Goal: Task Accomplishment & Management: Manage account settings

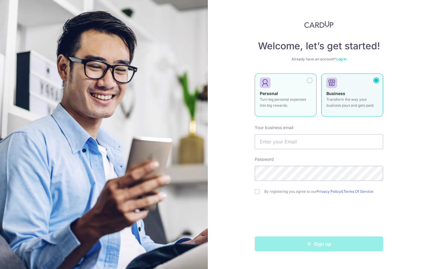
click at [286, 111] on label "Personal Turn big personal expenses into big rewards." at bounding box center [286, 94] width 62 height 43
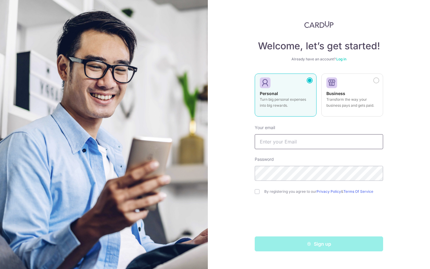
click at [293, 144] on input "text" at bounding box center [319, 141] width 128 height 15
type input "[EMAIL_ADDRESS][DOMAIN_NAME]"
click at [256, 190] on input "checkbox" at bounding box center [257, 191] width 5 height 5
checkbox input "true"
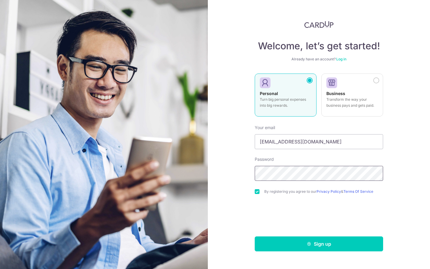
click at [247, 175] on div "Welcome, let’s get started! Already have an account? Log in Personal Turn big p…" at bounding box center [319, 134] width 222 height 269
click at [306, 244] on button "Sign up" at bounding box center [319, 243] width 128 height 15
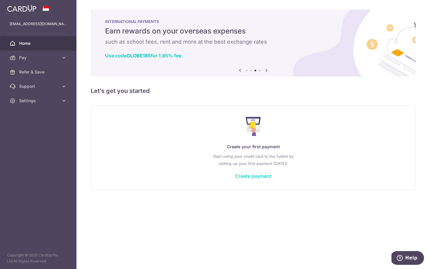
click at [245, 177] on link "Create payment" at bounding box center [253, 176] width 36 height 6
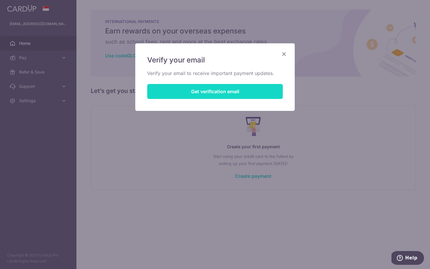
click at [197, 93] on button "Get verification email" at bounding box center [215, 91] width 136 height 15
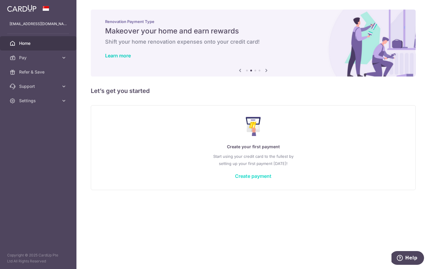
click at [249, 177] on link "Create payment" at bounding box center [253, 176] width 36 height 6
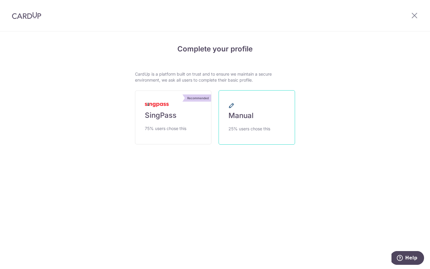
click at [260, 130] on span "25% users chose this" at bounding box center [249, 128] width 42 height 7
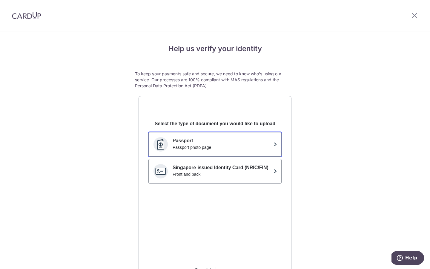
click at [253, 148] on div "Passport photo page" at bounding box center [222, 147] width 99 height 6
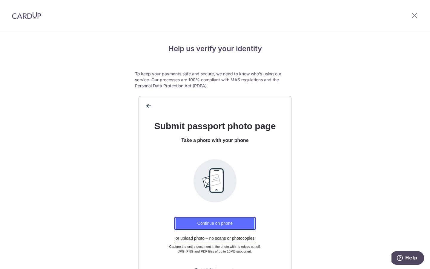
click at [239, 223] on button "Continue on phone" at bounding box center [214, 222] width 81 height 13
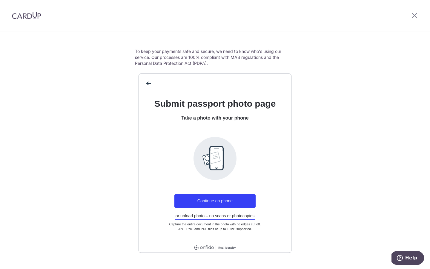
scroll to position [29, 0]
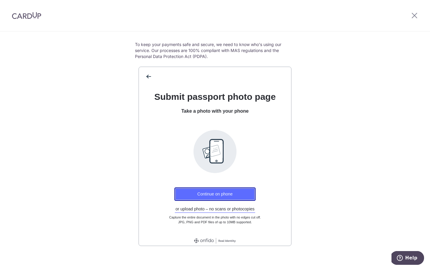
click at [209, 195] on button "Continue on phone" at bounding box center [214, 193] width 81 height 13
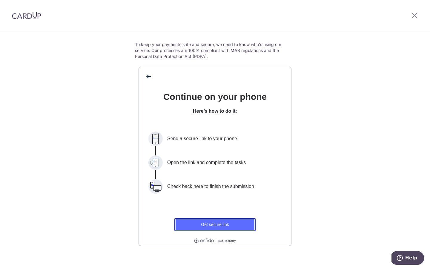
click at [223, 224] on button "Get secure link" at bounding box center [214, 224] width 81 height 13
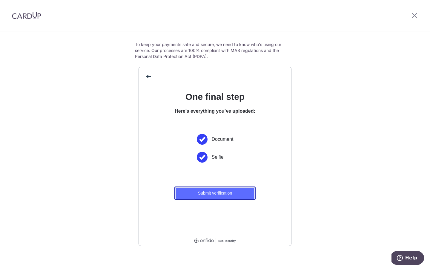
click at [227, 198] on button "Submit verification" at bounding box center [214, 192] width 81 height 13
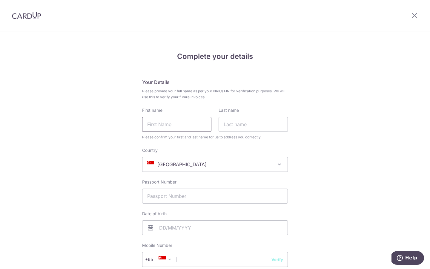
click at [175, 123] on input "First name" at bounding box center [176, 124] width 69 height 15
type input "y"
type input "Yi Jie"
click at [265, 125] on input "Last name" at bounding box center [253, 124] width 69 height 15
type input "Ang"
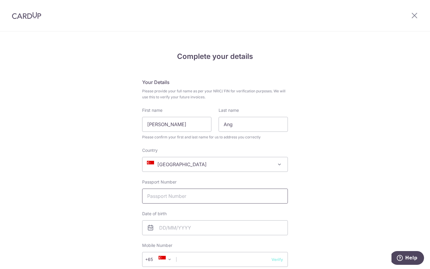
click at [186, 200] on input "Passport Number" at bounding box center [215, 195] width 146 height 15
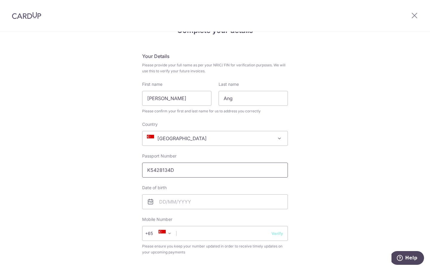
scroll to position [30, 0]
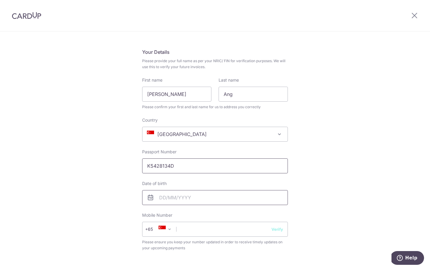
type input "K5428134D"
click at [172, 197] on input "text" at bounding box center [215, 197] width 146 height 15
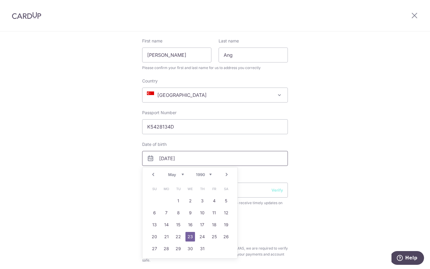
scroll to position [70, 0]
type input "23/05/1990"
click at [188, 235] on link "23" at bounding box center [190, 236] width 10 height 10
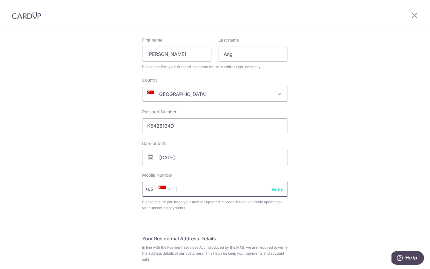
click at [187, 190] on input "text" at bounding box center [215, 189] width 146 height 15
type input "88765969"
click at [338, 215] on div "Complete your details Your Details Please provide your full name as per your NR…" at bounding box center [215, 230] width 430 height 539
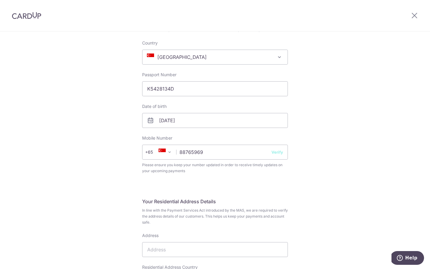
scroll to position [116, 0]
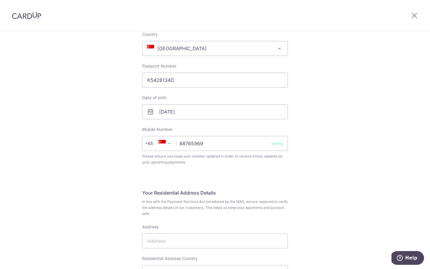
click at [279, 144] on button "Verify" at bounding box center [277, 143] width 12 height 6
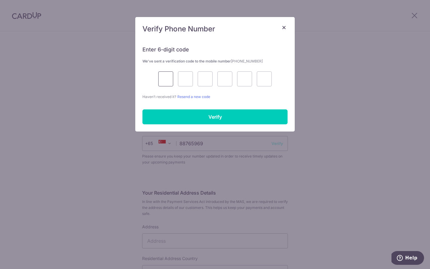
click at [168, 78] on input "text" at bounding box center [165, 78] width 15 height 15
type input "5"
type input "0"
type input "9"
type input "7"
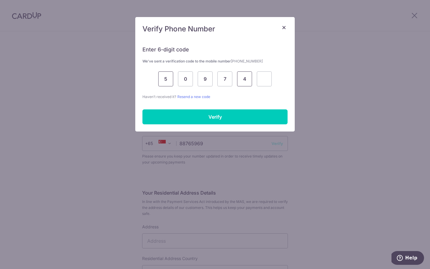
type input "4"
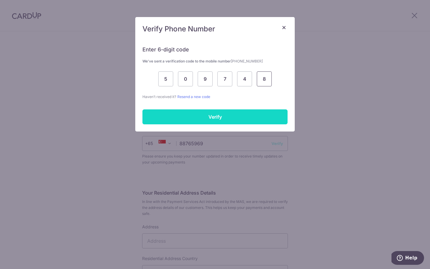
type input "8"
click at [167, 111] on input "Verify" at bounding box center [214, 116] width 145 height 15
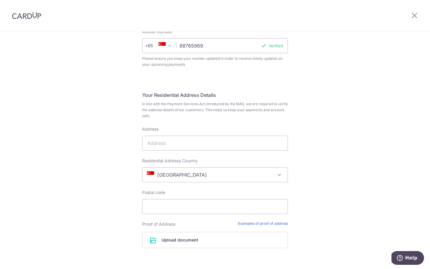
scroll to position [222, 0]
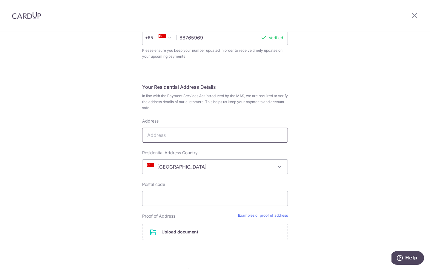
click at [176, 131] on input "Address" at bounding box center [215, 134] width 146 height 15
type input "38 [PERSON_NAME]"
click at [87, 195] on div "Complete your details Your Details Please provide your full name as per your NR…" at bounding box center [215, 79] width 430 height 539
click at [164, 198] on input "Postal code" at bounding box center [215, 198] width 146 height 15
type input "798739"
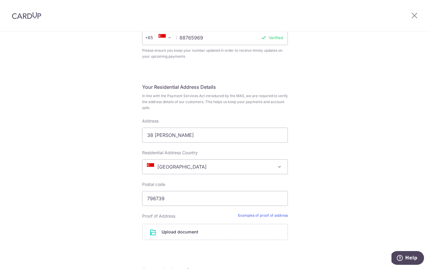
click at [96, 219] on div "Complete your details Your Details Please provide your full name as per your NR…" at bounding box center [215, 79] width 430 height 539
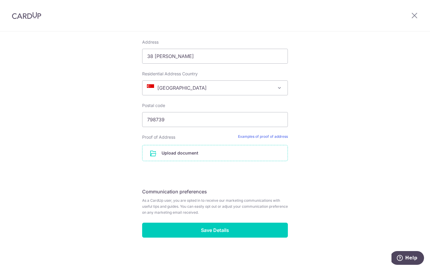
scroll to position [302, 0]
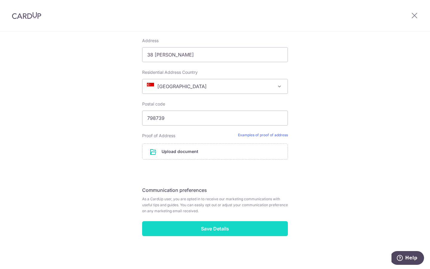
click at [207, 226] on input "Save Details" at bounding box center [215, 228] width 146 height 15
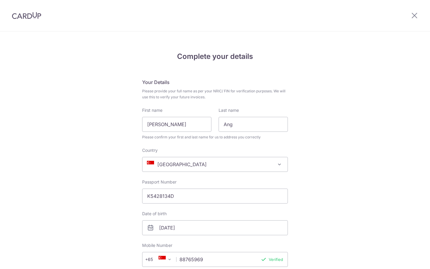
scroll to position [300, 0]
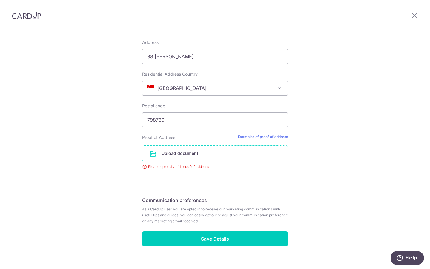
click at [178, 154] on input "file" at bounding box center [214, 153] width 145 height 16
click at [180, 153] on input "file" at bounding box center [214, 153] width 145 height 16
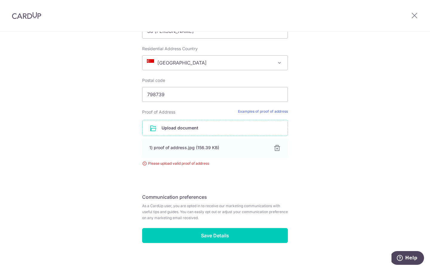
scroll to position [332, 0]
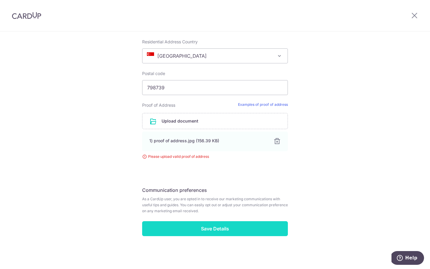
click at [233, 229] on input "Save Details" at bounding box center [215, 228] width 146 height 15
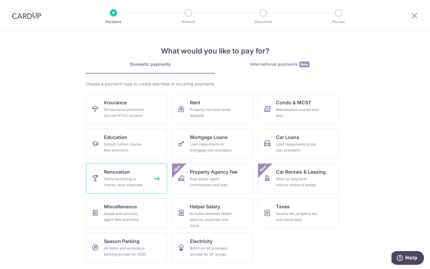
click at [120, 179] on div "Home furnishing or interior reno-expenses" at bounding box center [125, 182] width 43 height 12
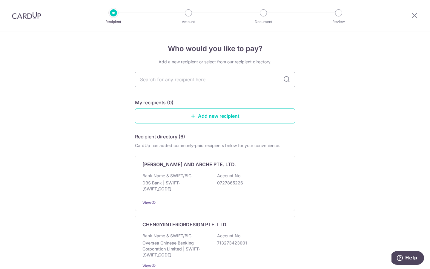
click at [24, 19] on img at bounding box center [26, 15] width 29 height 7
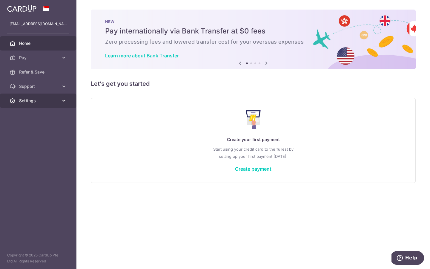
click at [44, 104] on link "Settings" at bounding box center [38, 100] width 76 height 14
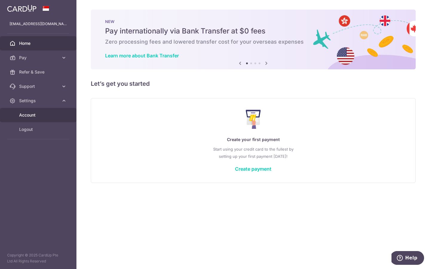
click at [43, 118] on link "Account" at bounding box center [38, 115] width 76 height 14
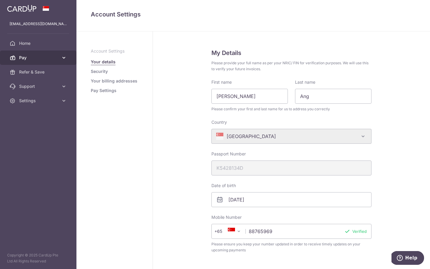
click at [37, 63] on link "Pay" at bounding box center [38, 57] width 76 height 14
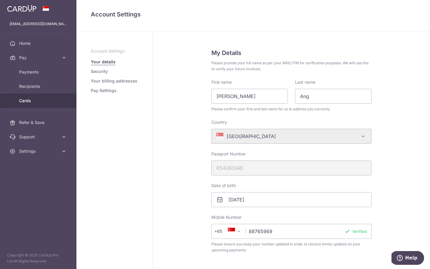
click at [27, 98] on span "Cards" at bounding box center [38, 101] width 39 height 6
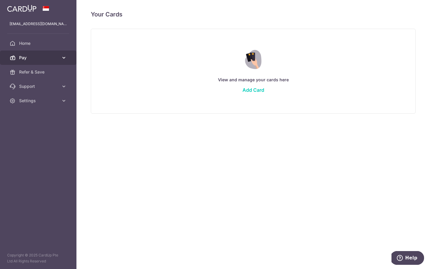
click at [36, 59] on span "Pay" at bounding box center [38, 58] width 39 height 6
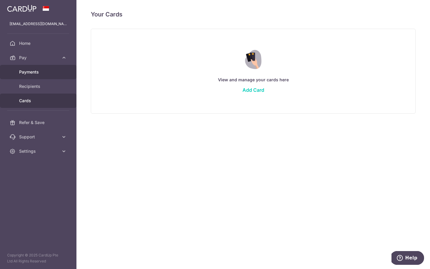
click at [33, 74] on span "Payments" at bounding box center [38, 72] width 39 height 6
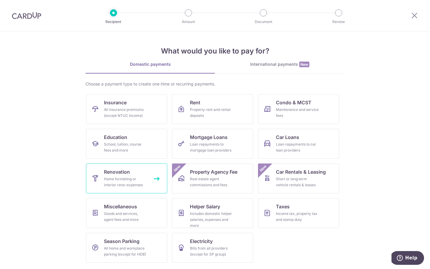
click at [124, 174] on span "Renovation" at bounding box center [117, 171] width 26 height 7
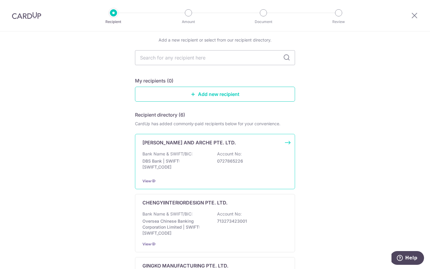
scroll to position [21, 0]
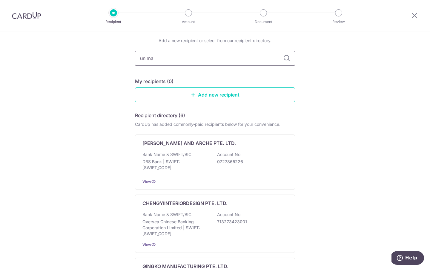
type input "unimax"
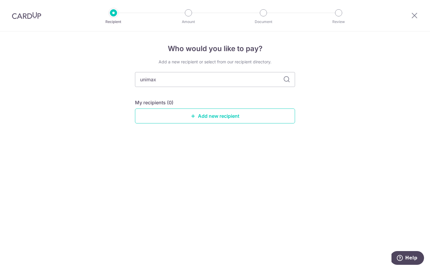
scroll to position [0, 0]
type input "unima"
type input "uni"
type input "u"
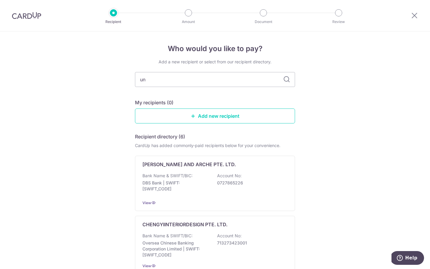
type input "uni"
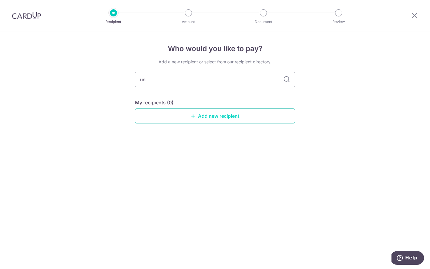
type input "u"
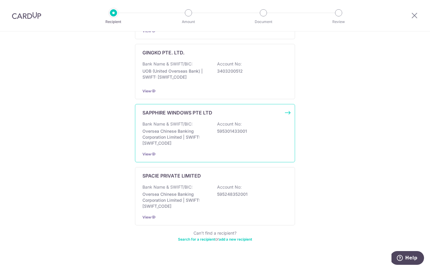
scroll to position [303, 0]
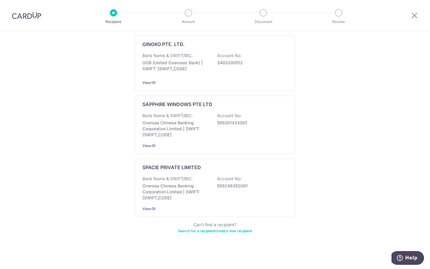
click at [237, 233] on div "Can’t find a recipient? Search for a recipient or add a new recipient" at bounding box center [215, 228] width 160 height 12
click at [236, 232] on link "add a new recipient" at bounding box center [235, 230] width 33 height 4
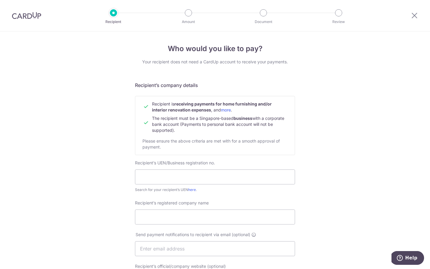
click at [29, 18] on img at bounding box center [26, 15] width 29 height 7
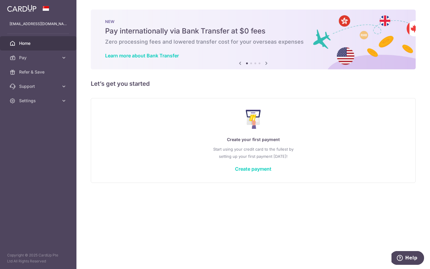
click at [267, 64] on icon at bounding box center [266, 62] width 7 height 7
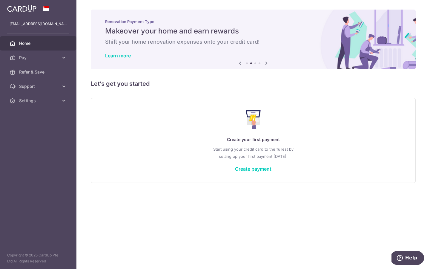
click at [267, 65] on icon at bounding box center [266, 62] width 7 height 7
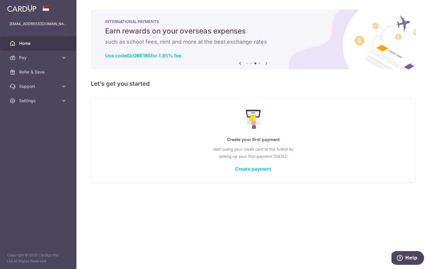
click at [267, 65] on icon at bounding box center [266, 62] width 7 height 7
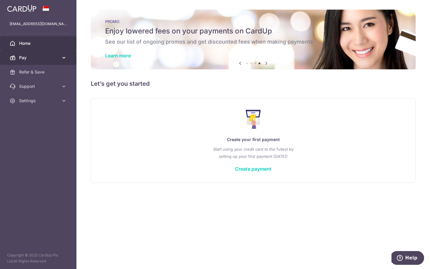
click at [34, 56] on span "Pay" at bounding box center [38, 58] width 39 height 6
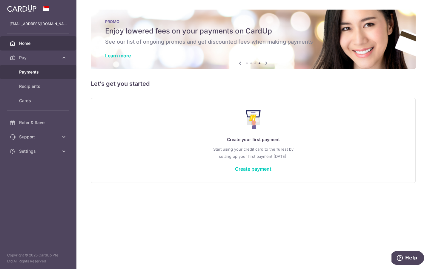
click at [33, 76] on link "Payments" at bounding box center [38, 72] width 76 height 14
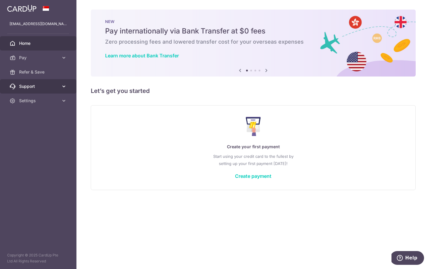
click at [44, 87] on span "Support" at bounding box center [38, 86] width 39 height 6
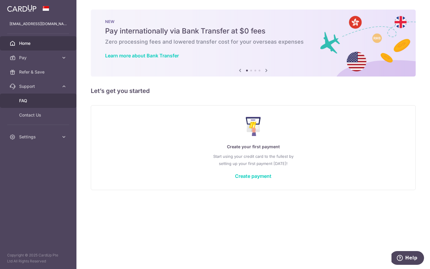
click at [41, 104] on link "FAQ" at bounding box center [38, 100] width 76 height 14
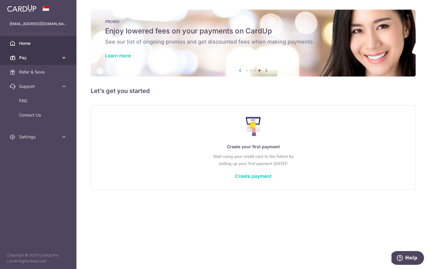
click at [35, 60] on span "Pay" at bounding box center [38, 58] width 39 height 6
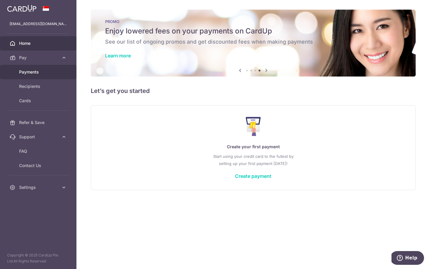
click at [35, 75] on link "Payments" at bounding box center [38, 72] width 76 height 14
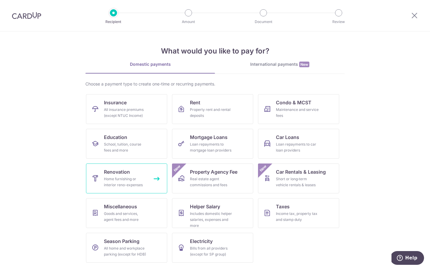
click at [140, 185] on div "Home furnishing or interior reno-expenses" at bounding box center [125, 182] width 43 height 12
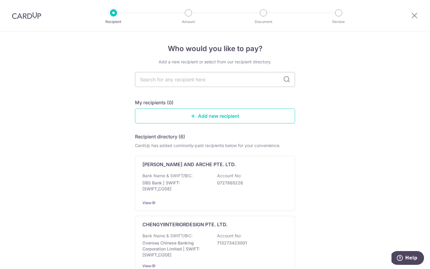
click at [186, 15] on div at bounding box center [188, 12] width 7 height 7
click at [26, 13] on img at bounding box center [26, 15] width 29 height 7
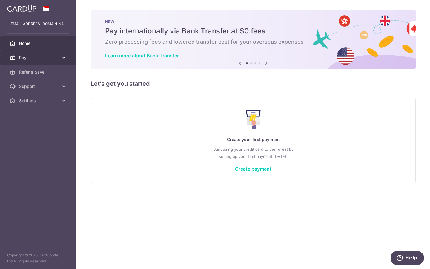
click at [36, 53] on link "Pay" at bounding box center [38, 57] width 76 height 14
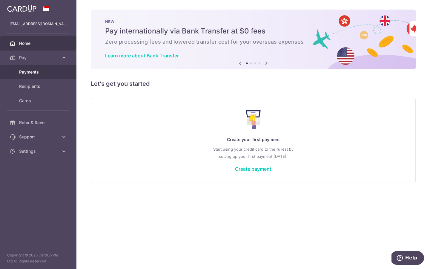
click at [35, 75] on link "Payments" at bounding box center [38, 72] width 76 height 14
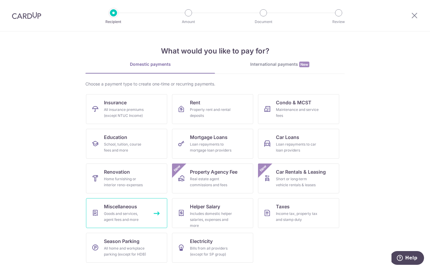
click at [144, 220] on div "Goods and services, agent fees and more" at bounding box center [125, 216] width 43 height 12
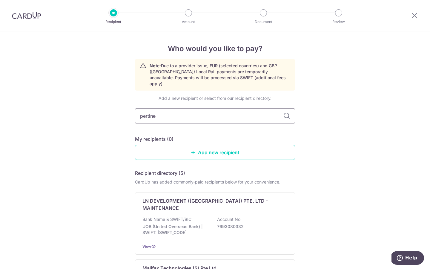
type input "pertinen"
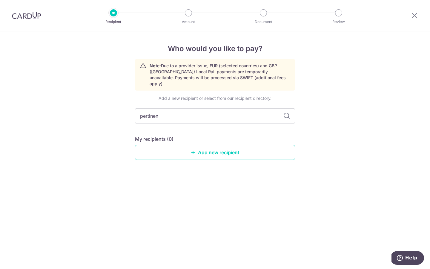
type input "pertinent"
type input "p"
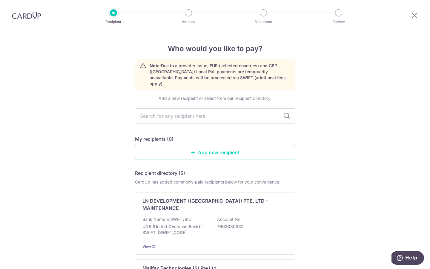
click at [29, 16] on img at bounding box center [26, 15] width 29 height 7
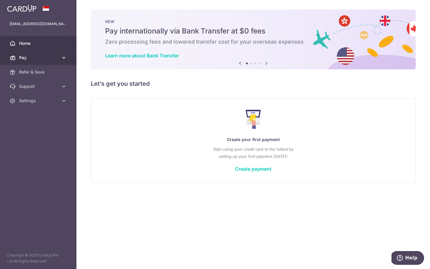
click at [48, 56] on span "Pay" at bounding box center [38, 58] width 39 height 6
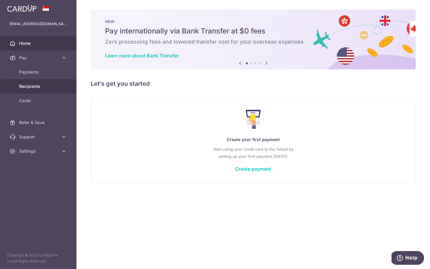
click at [44, 84] on span "Recipients" at bounding box center [38, 86] width 39 height 6
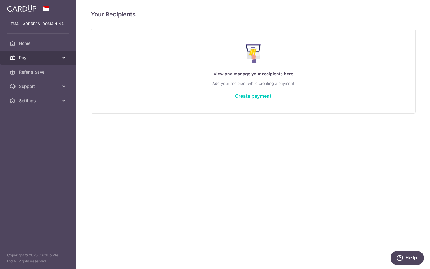
click at [33, 62] on link "Pay" at bounding box center [38, 57] width 76 height 14
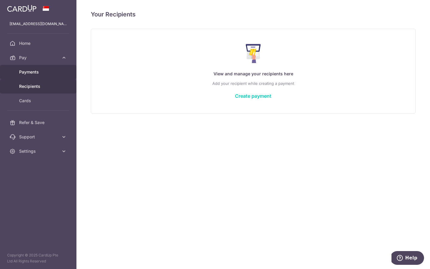
click at [32, 76] on link "Payments" at bounding box center [38, 72] width 76 height 14
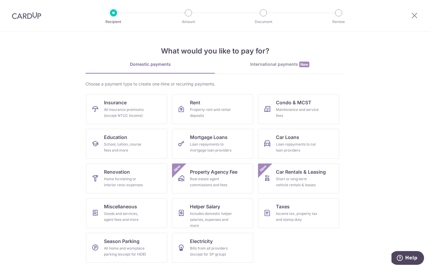
click at [267, 68] on link "International payments New" at bounding box center [280, 67] width 130 height 12
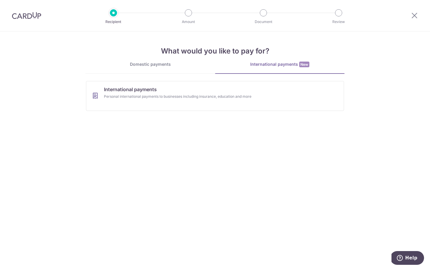
click at [160, 65] on div "Domestic payments" at bounding box center [150, 64] width 130 height 6
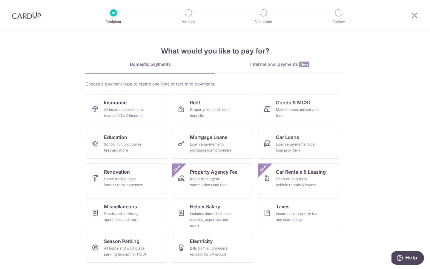
click at [188, 15] on div at bounding box center [188, 12] width 7 height 7
click at [262, 13] on div at bounding box center [263, 12] width 7 height 7
click at [24, 18] on img at bounding box center [26, 15] width 29 height 7
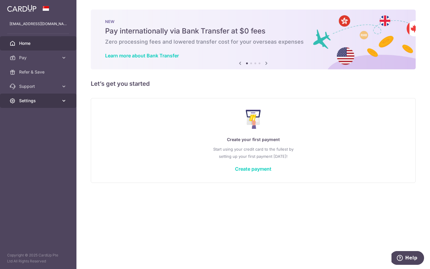
click at [32, 101] on span "Settings" at bounding box center [38, 101] width 39 height 6
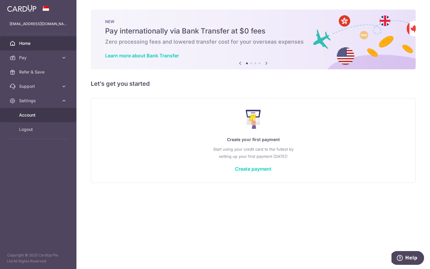
click at [33, 120] on link "Account" at bounding box center [38, 115] width 76 height 14
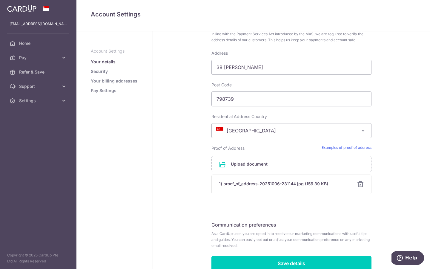
scroll to position [285, 0]
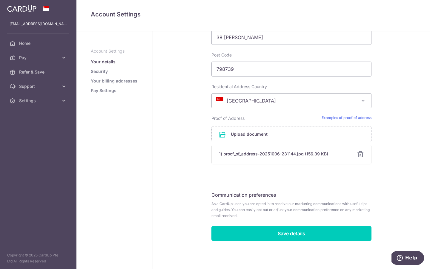
click at [107, 91] on link "Pay Settings" at bounding box center [104, 90] width 26 height 6
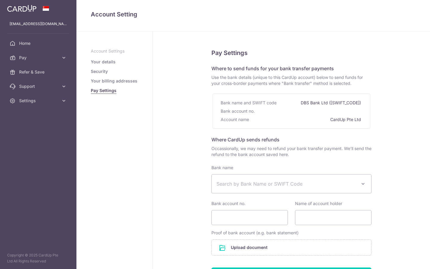
select select
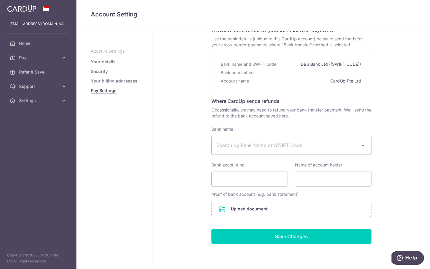
scroll to position [39, 0]
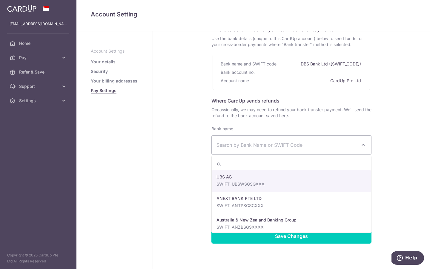
click at [244, 148] on span "Search by Bank Name or SWIFT Code" at bounding box center [286, 144] width 140 height 7
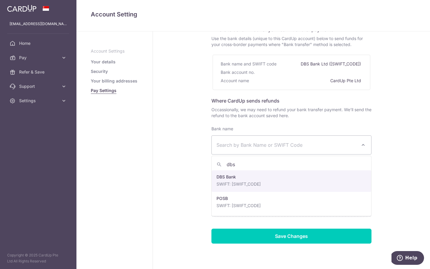
type input "dbs"
select select "6"
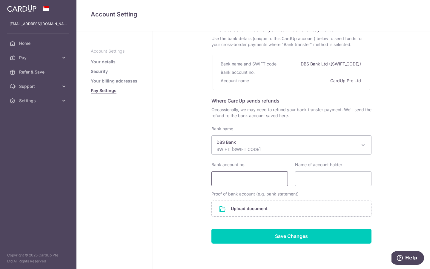
click at [242, 181] on input "Bank account no." at bounding box center [249, 178] width 76 height 15
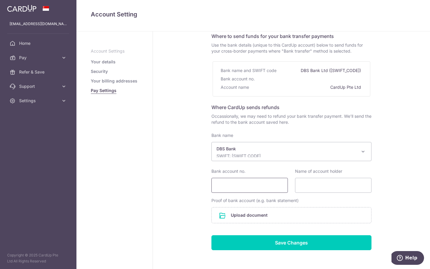
scroll to position [58, 0]
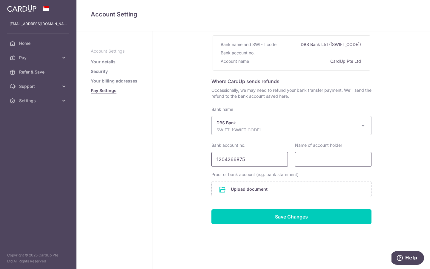
type input "1204266875"
click at [333, 162] on input "Name of account holder" at bounding box center [333, 159] width 76 height 15
type input "Ang [PERSON_NAME]"
drag, startPoint x: 223, startPoint y: 160, endPoint x: 241, endPoint y: 161, distance: 17.6
click at [241, 161] on input "1204266875" at bounding box center [249, 159] width 76 height 15
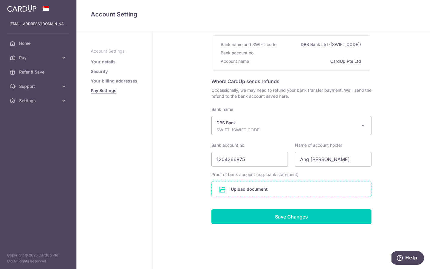
click at [251, 187] on input "file" at bounding box center [291, 189] width 159 height 16
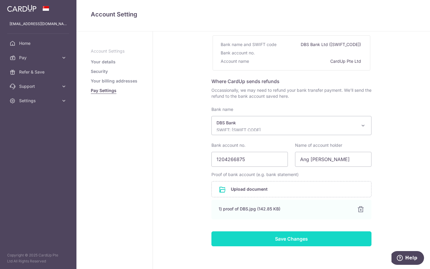
click at [301, 240] on input "Save Changes" at bounding box center [291, 238] width 160 height 15
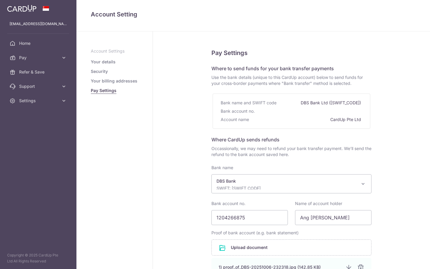
select select "6"
click at [126, 81] on link "Your billing addresses" at bounding box center [114, 81] width 47 height 6
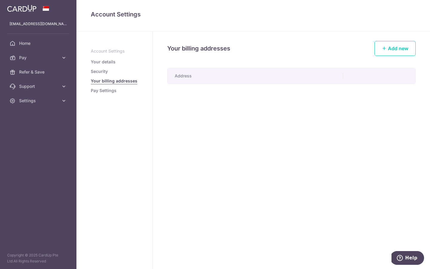
click at [113, 71] on li "Security" at bounding box center [114, 71] width 47 height 6
click at [101, 70] on link "Security" at bounding box center [99, 71] width 17 height 6
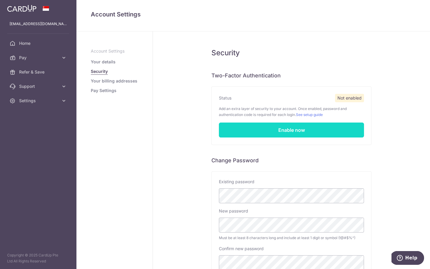
click at [264, 130] on link "Enable now" at bounding box center [291, 129] width 145 height 15
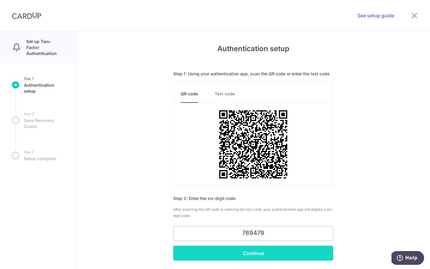
type input "769479"
click at [273, 254] on input "Continue" at bounding box center [253, 252] width 160 height 15
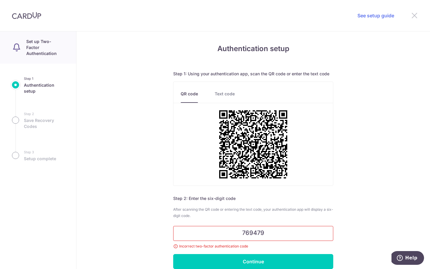
click at [416, 14] on icon at bounding box center [414, 15] width 7 height 7
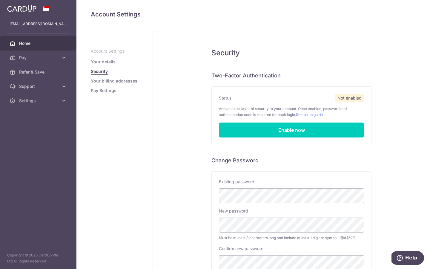
click at [42, 42] on span "Home" at bounding box center [38, 43] width 39 height 6
